Goal: Communication & Community: Connect with others

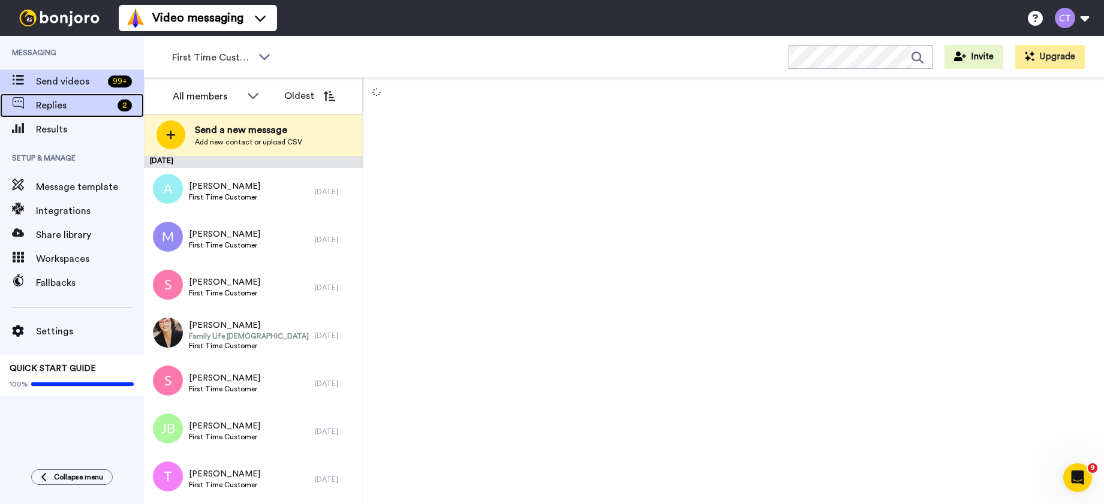
click at [75, 105] on span "Replies" at bounding box center [74, 105] width 77 height 14
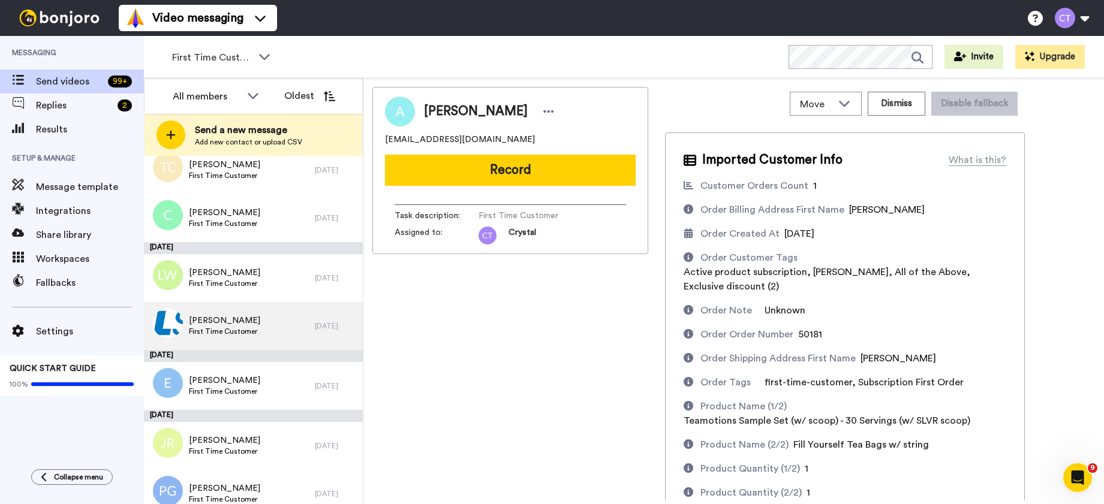
scroll to position [1111, 0]
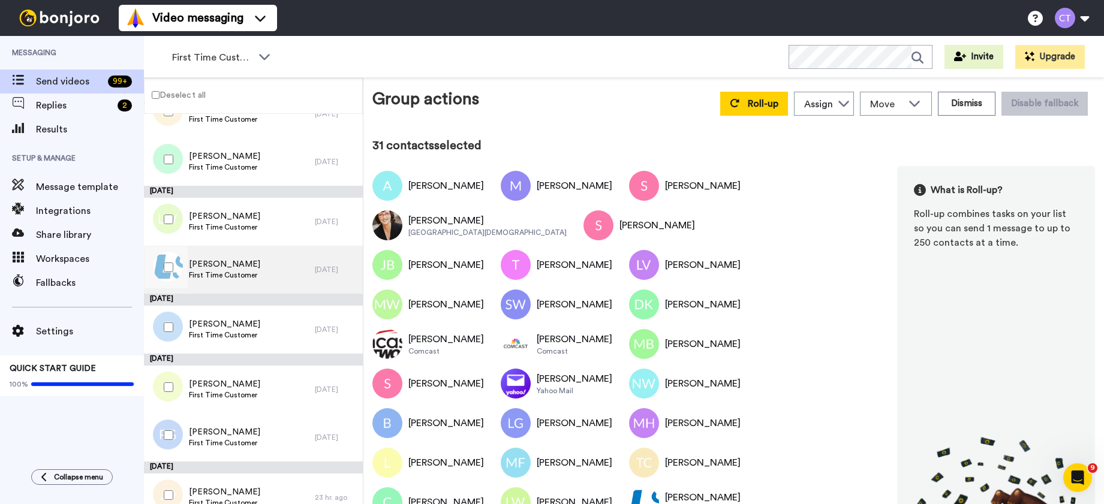
scroll to position [1192, 0]
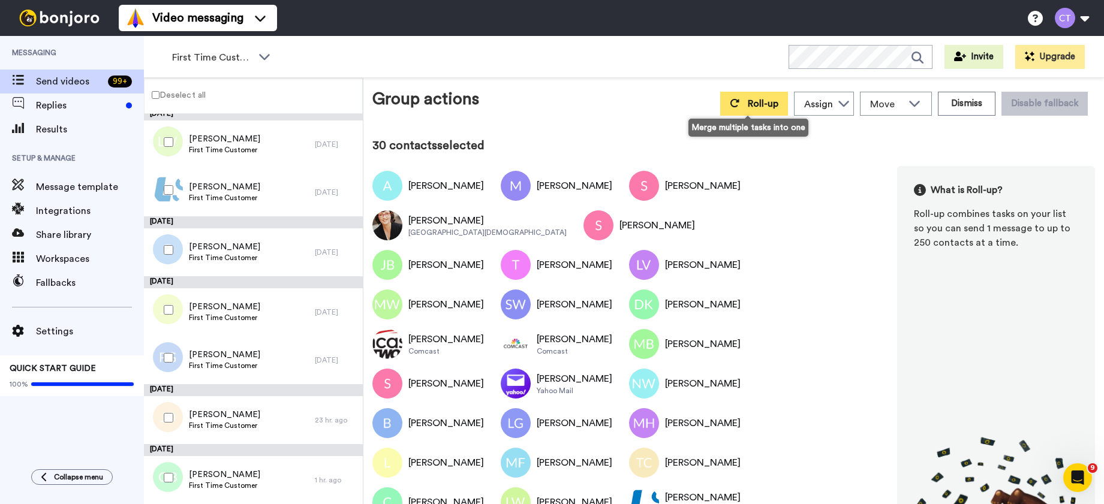
click at [749, 107] on span "Roll-up" at bounding box center [763, 104] width 31 height 10
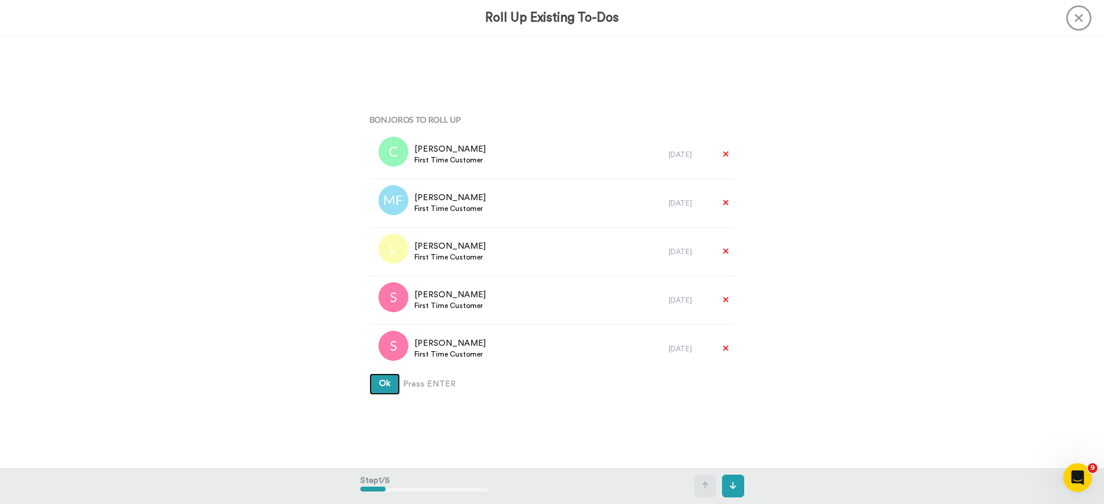
click at [382, 390] on button "Ok" at bounding box center [384, 384] width 31 height 22
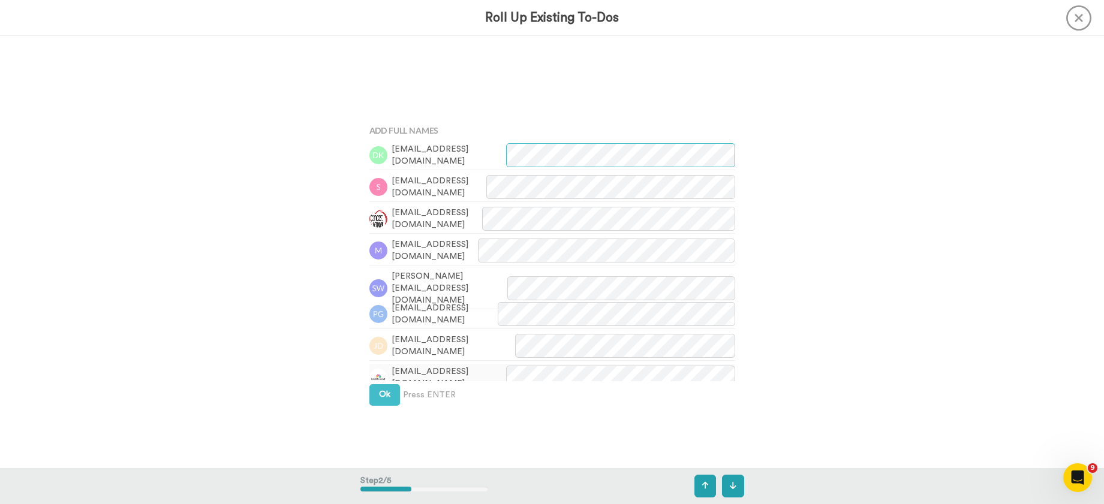
scroll to position [432, 0]
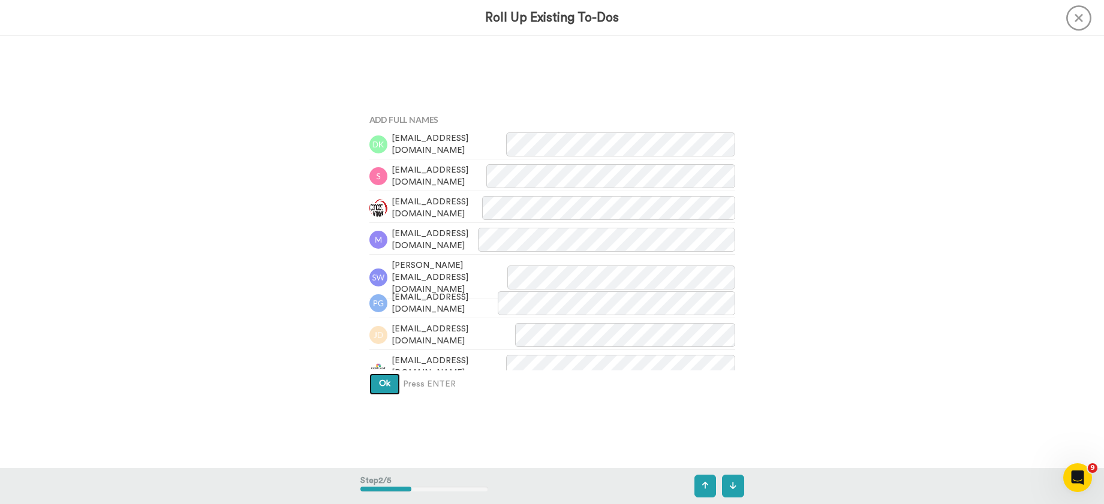
click at [378, 391] on button "Ok" at bounding box center [384, 384] width 31 height 22
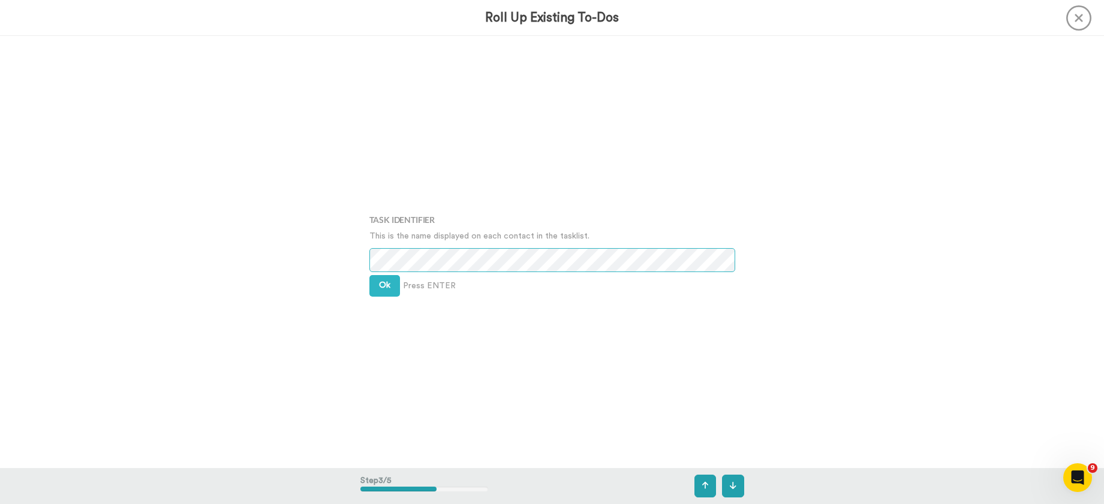
scroll to position [864, 0]
click at [379, 283] on span "Ok" at bounding box center [384, 284] width 11 height 8
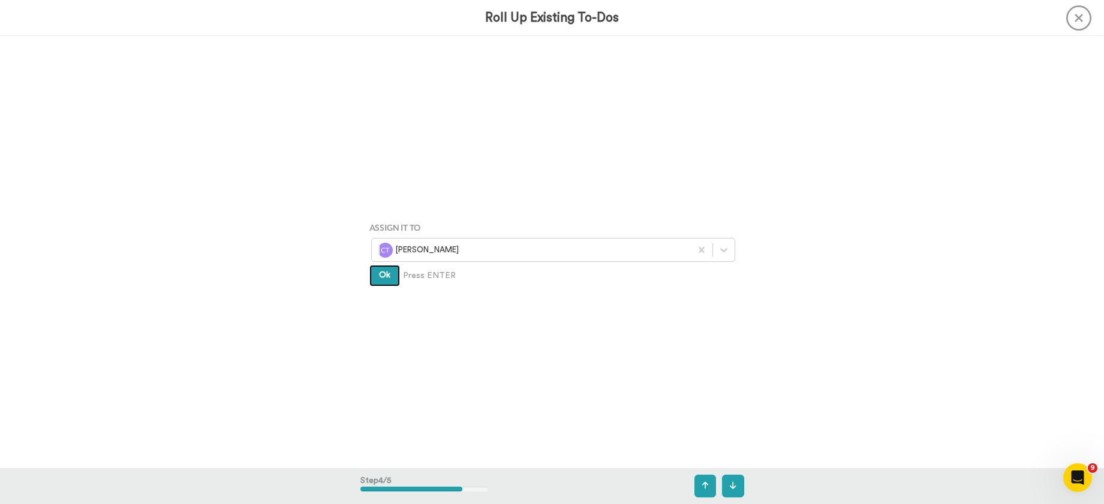
click at [381, 279] on span "Ok" at bounding box center [384, 275] width 11 height 8
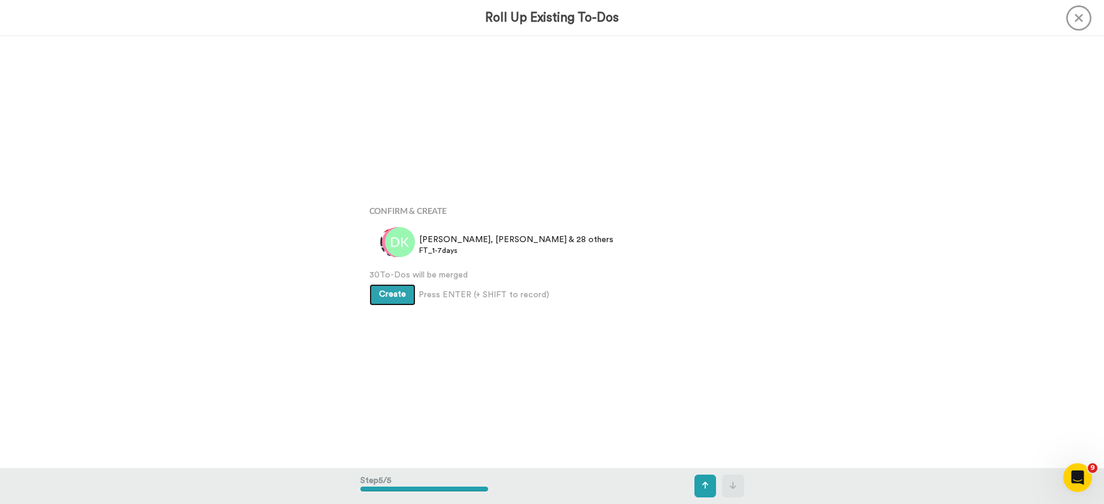
scroll to position [1728, 0]
click at [393, 294] on span "Create" at bounding box center [392, 294] width 27 height 8
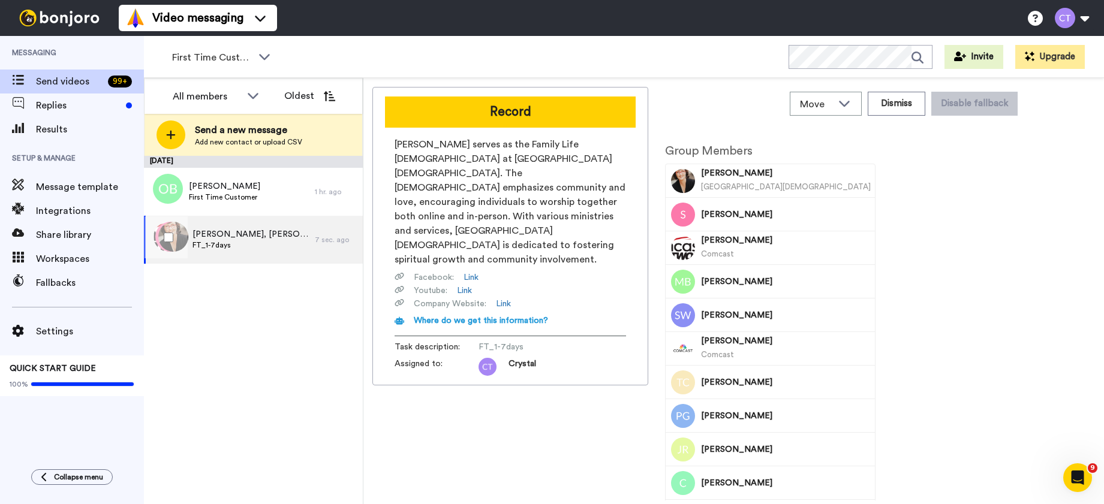
click at [270, 254] on div "Lori, Stephanie & 28 others FT_1-7days" at bounding box center [229, 240] width 171 height 48
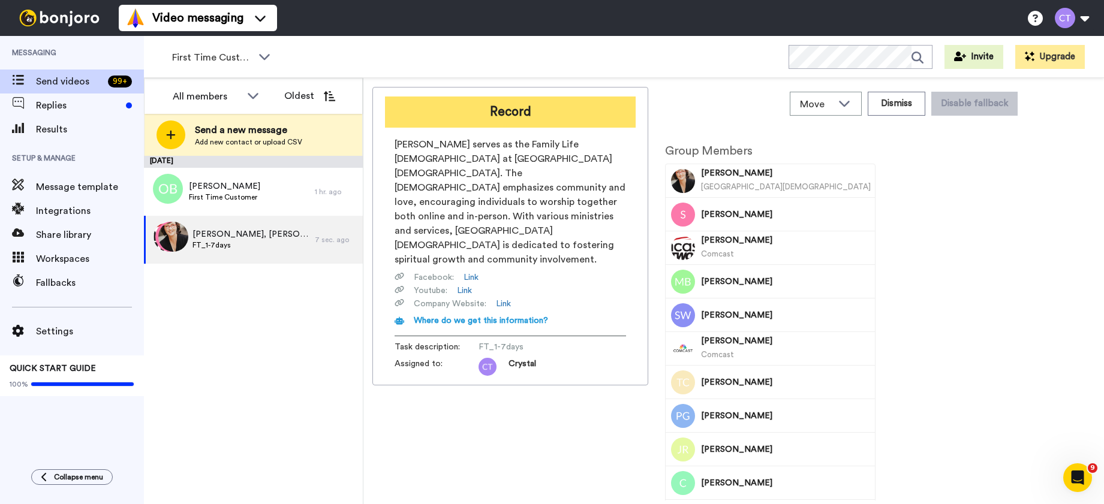
click at [521, 118] on button "Record" at bounding box center [510, 112] width 251 height 31
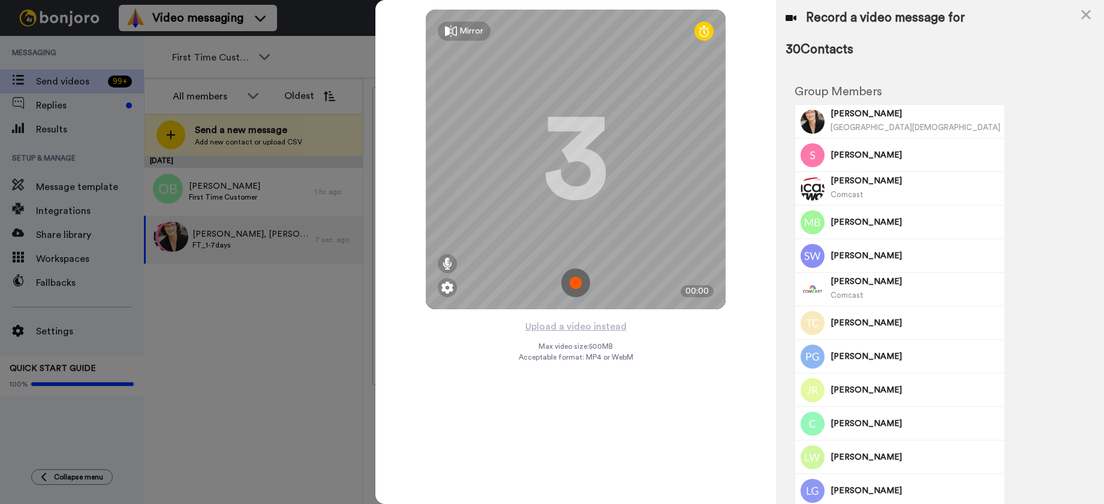
click at [477, 35] on div "Mirror" at bounding box center [471, 31] width 24 height 12
click at [573, 283] on img at bounding box center [575, 283] width 29 height 29
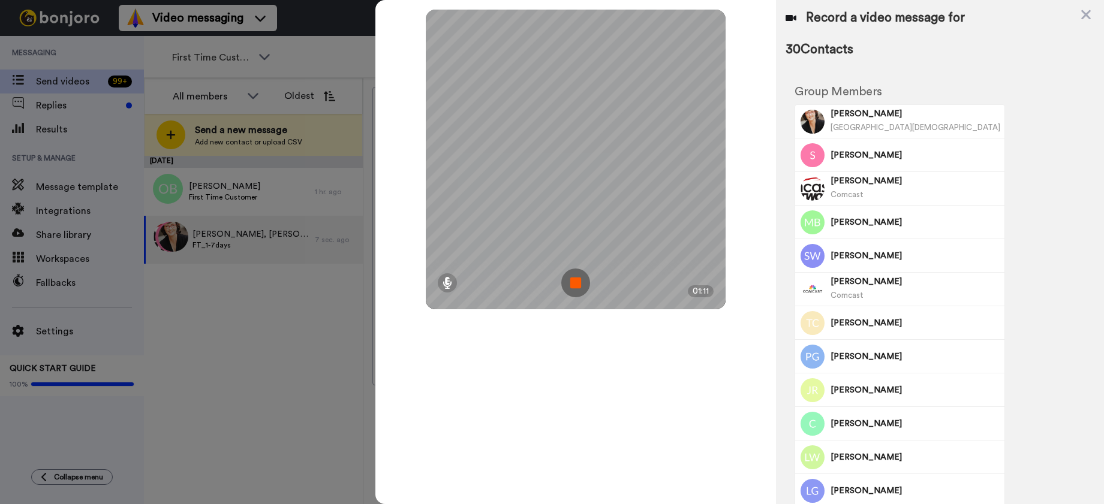
click at [564, 276] on img at bounding box center [575, 283] width 29 height 29
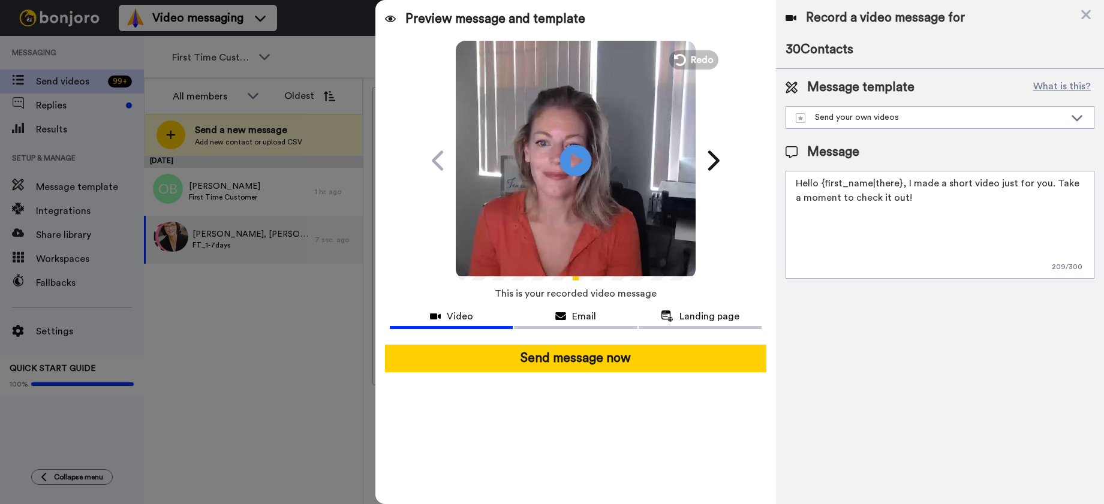
click at [578, 163] on icon "Play/Pause" at bounding box center [576, 160] width 32 height 57
click at [1074, 119] on icon at bounding box center [1076, 117] width 14 height 12
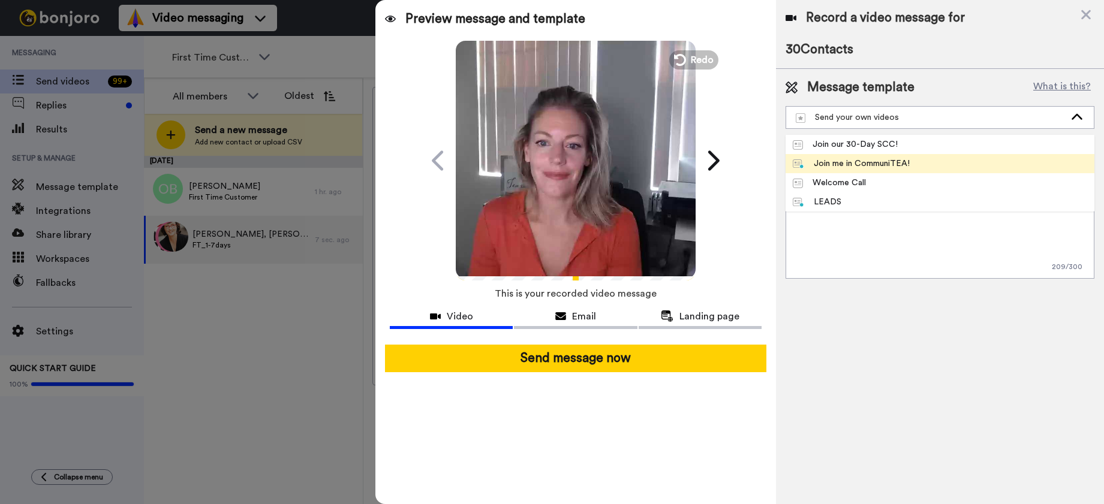
click at [905, 166] on div "Join me in CommuniTEA!" at bounding box center [850, 164] width 117 height 12
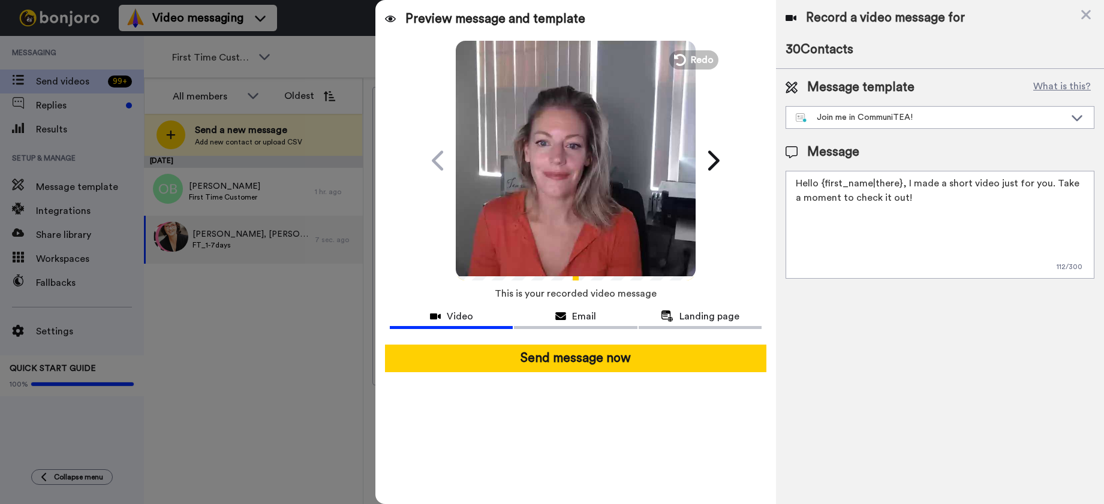
type textarea "Hi {first_name|there}, I wanted to personally thank you for your order AND invi…"
click at [572, 179] on icon "Play/Pause" at bounding box center [576, 160] width 32 height 57
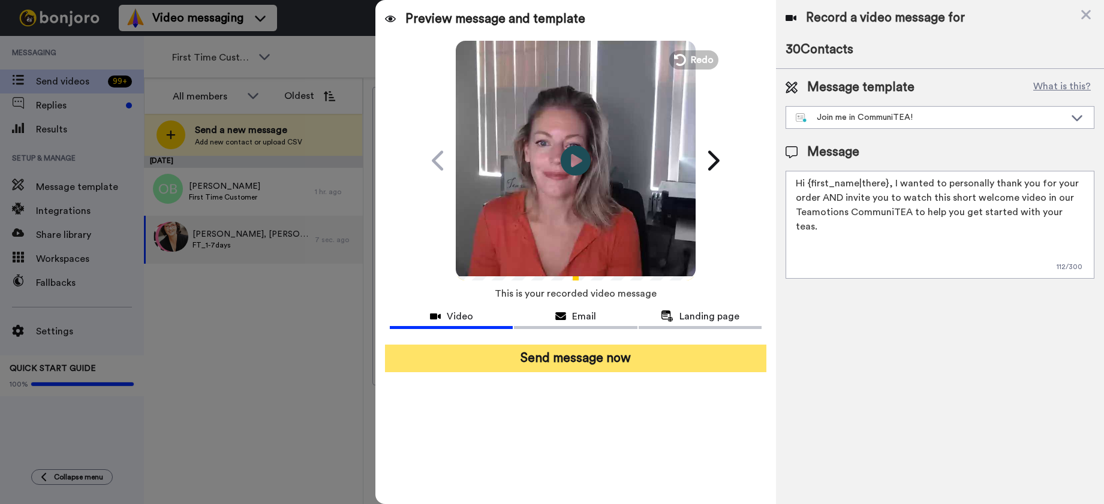
click at [592, 360] on button "Send message now" at bounding box center [575, 359] width 381 height 28
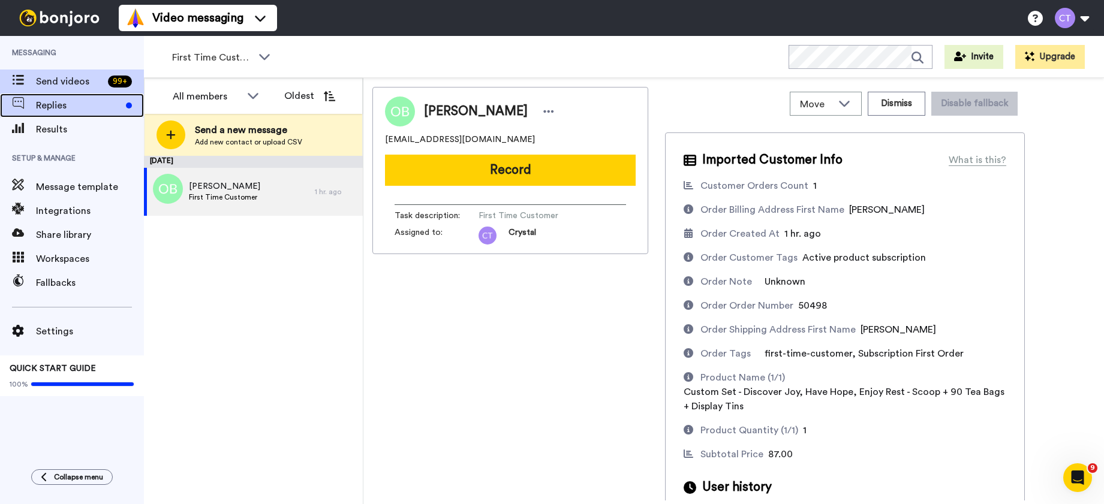
click at [83, 107] on span "Replies" at bounding box center [78, 105] width 85 height 14
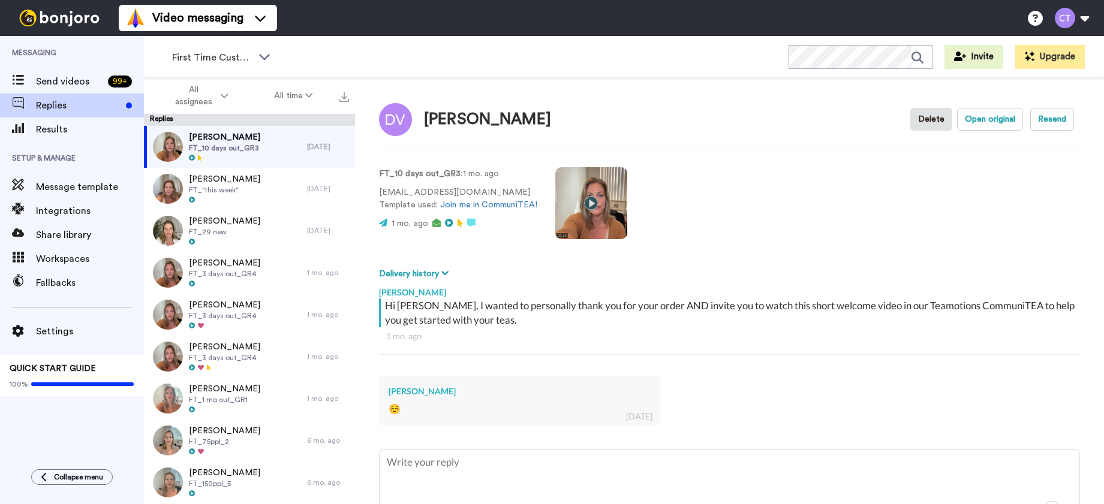
scroll to position [73, 0]
